Goal: Navigation & Orientation: Find specific page/section

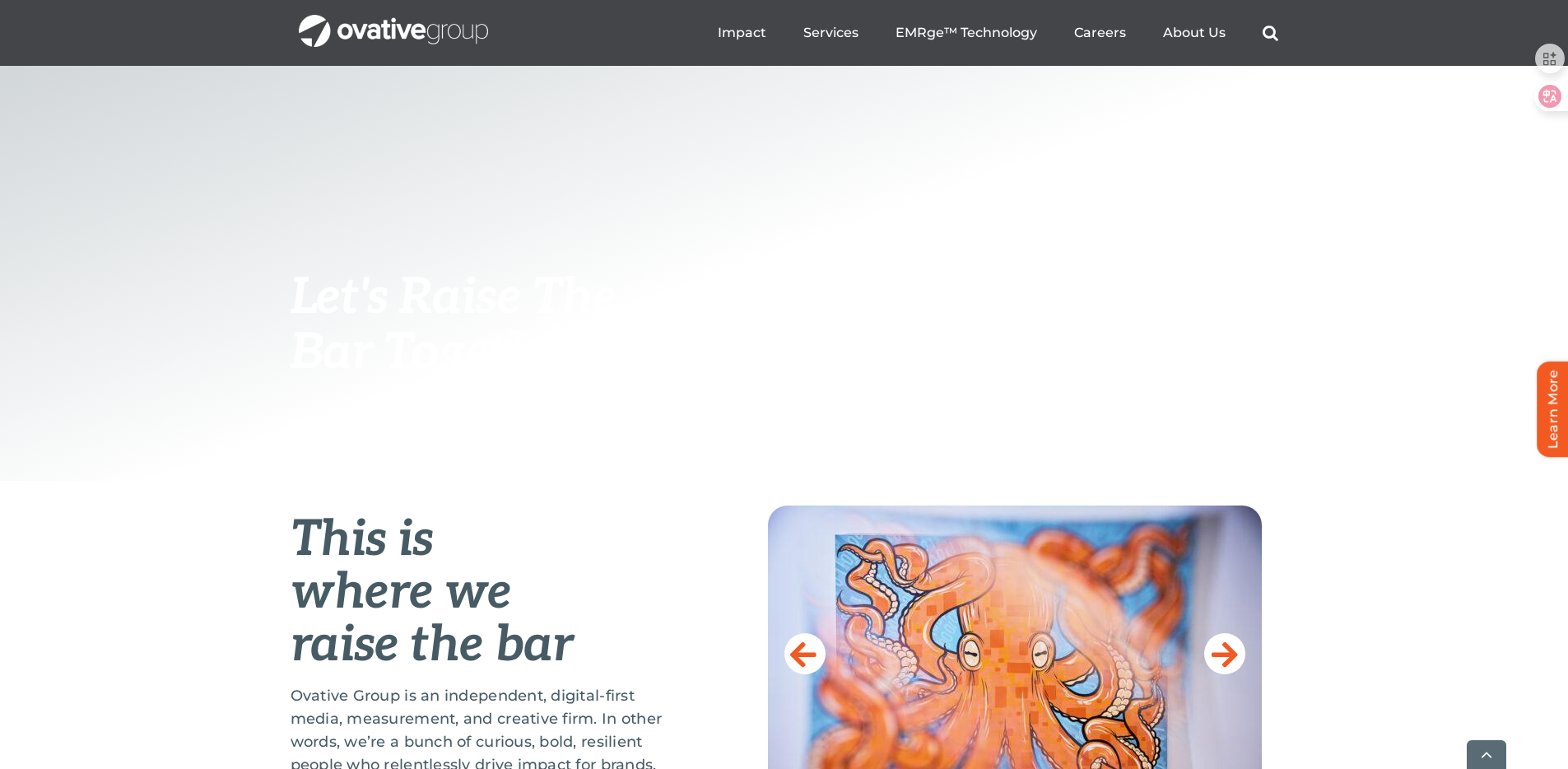
scroll to position [248, 0]
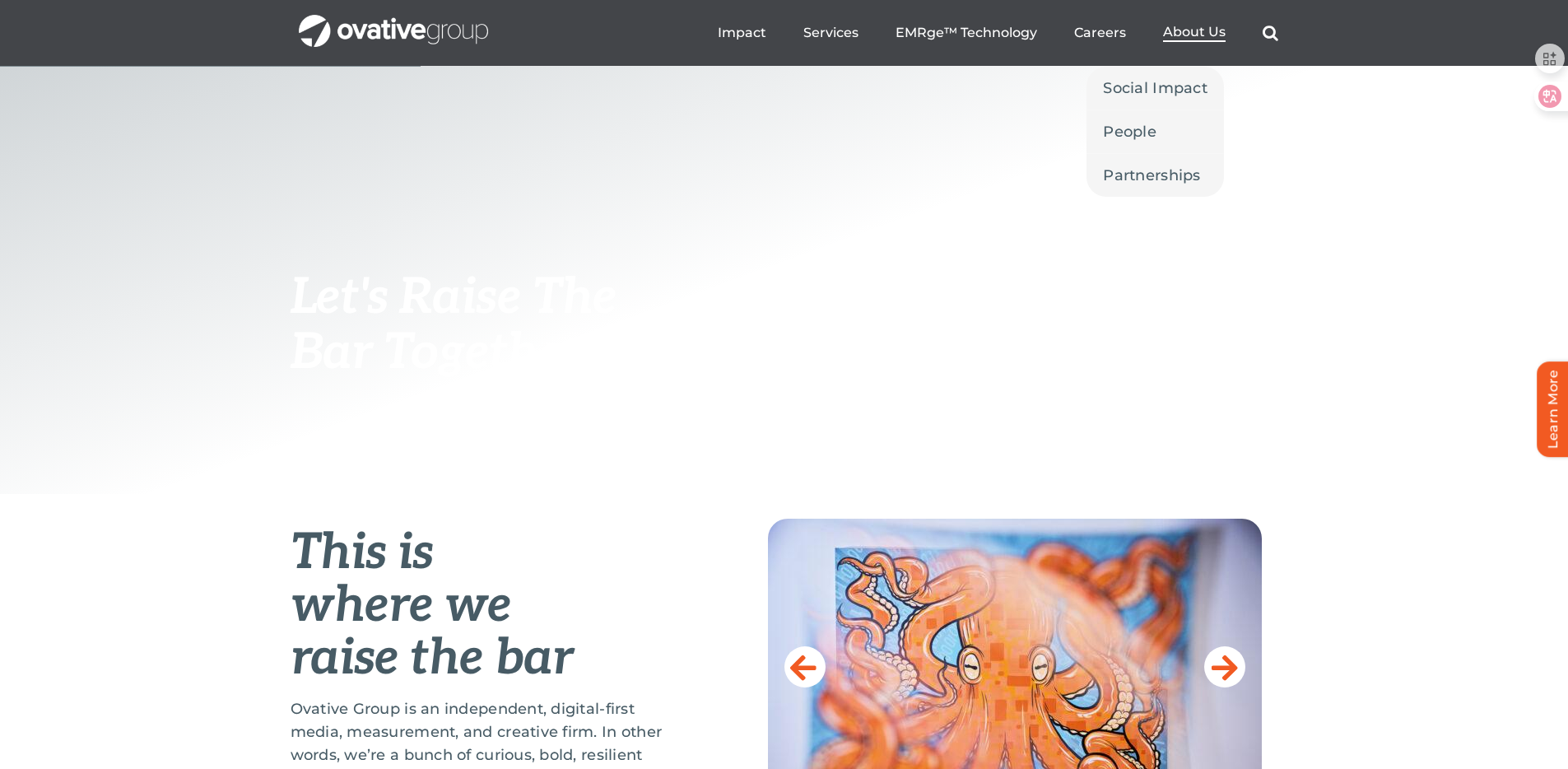
click at [1192, 39] on span "About Us" at bounding box center [1194, 32] width 63 height 16
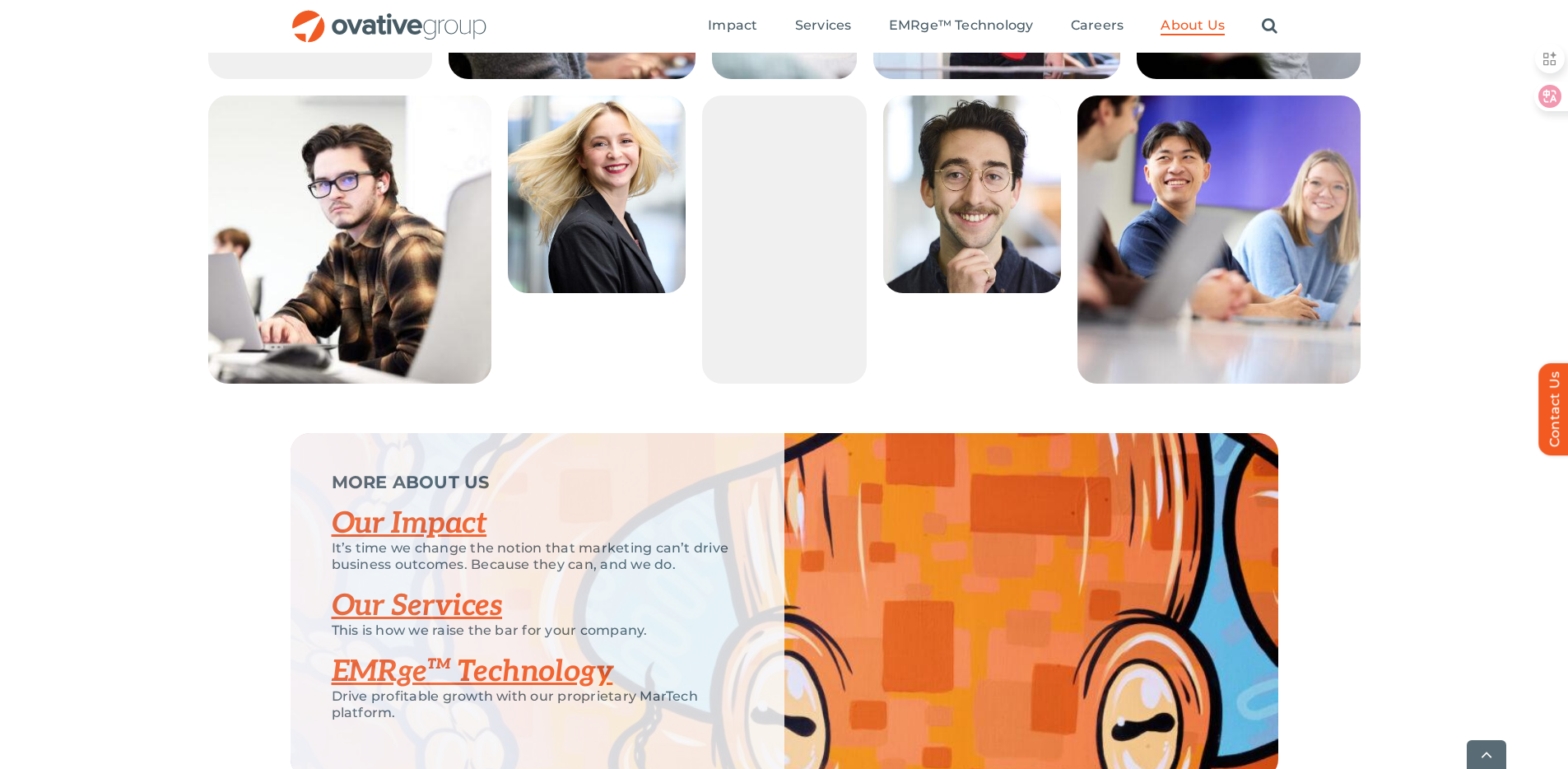
scroll to position [3449, 0]
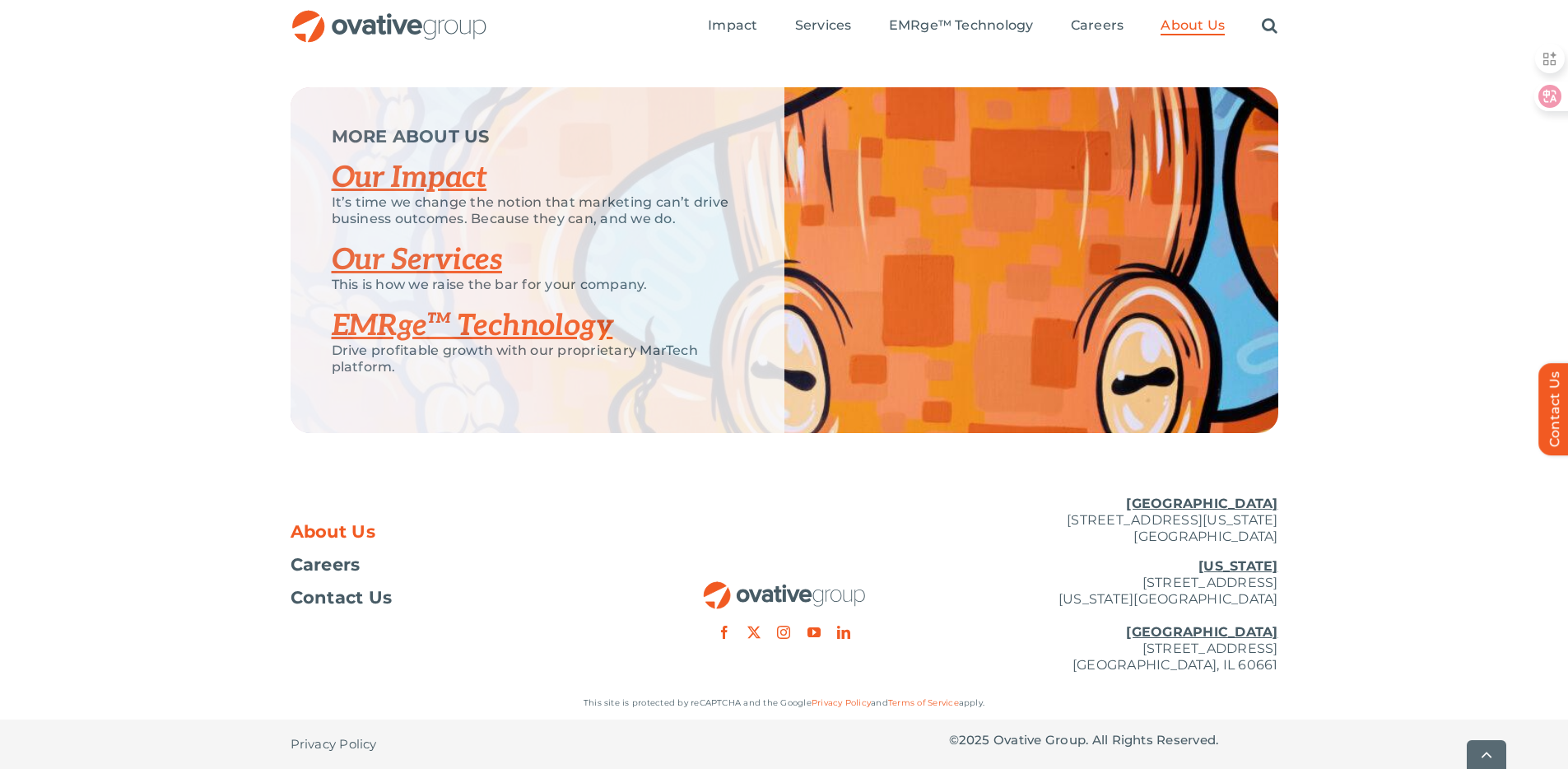
click at [475, 624] on div "About Us Careers Contact Us [GEOGRAPHIC_DATA] [STREET_ADDRESS][GEOGRAPHIC_DATA]…" at bounding box center [784, 584] width 987 height 204
click at [349, 563] on span "Careers" at bounding box center [325, 564] width 70 height 16
